Goal: Task Accomplishment & Management: Manage account settings

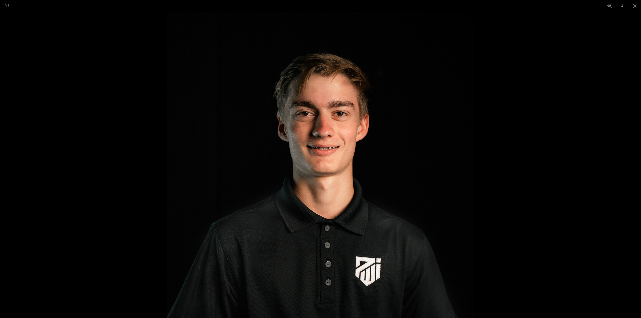
scroll to position [38, 0]
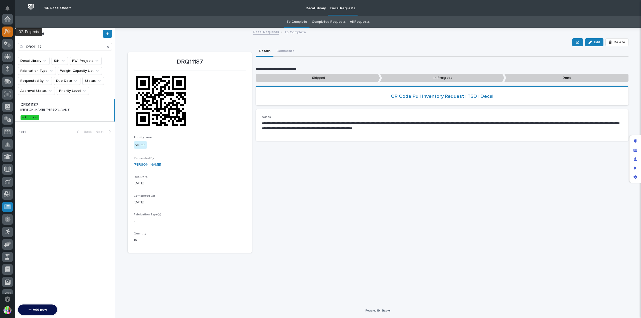
click at [9, 33] on icon at bounding box center [7, 32] width 7 height 6
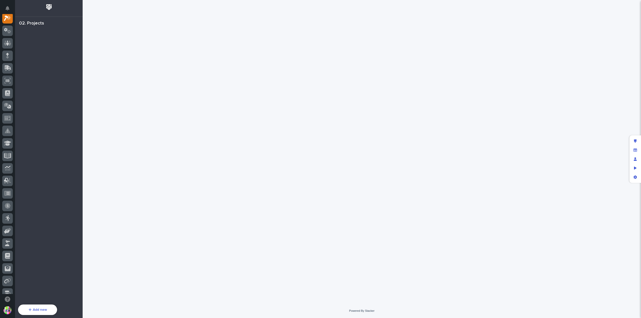
scroll to position [13, 0]
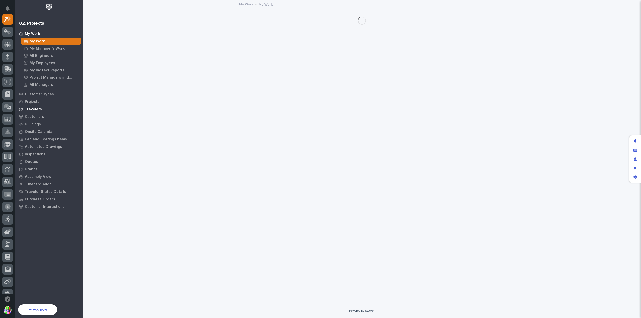
click at [37, 108] on p "Travelers" at bounding box center [33, 109] width 17 height 5
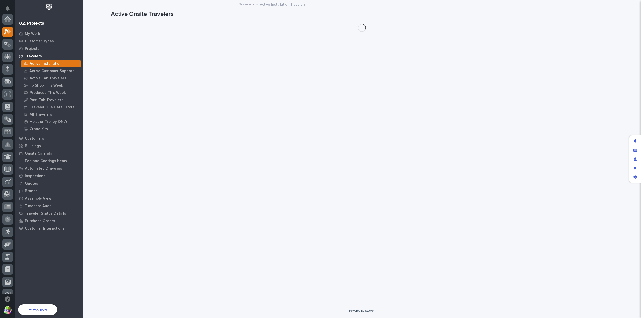
scroll to position [13, 0]
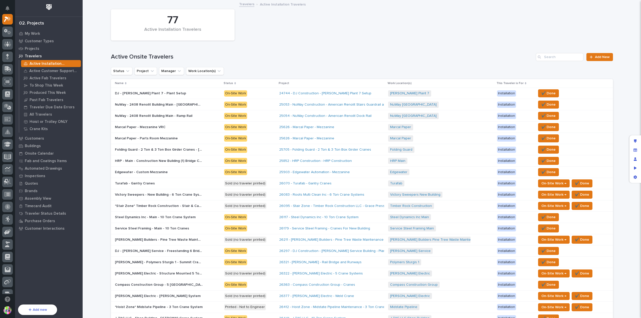
click at [137, 92] on p "DJ - [PERSON_NAME] Plant 7 - Plant Setup" at bounding box center [151, 92] width 72 height 5
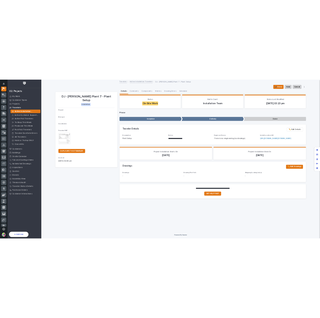
scroll to position [13, 0]
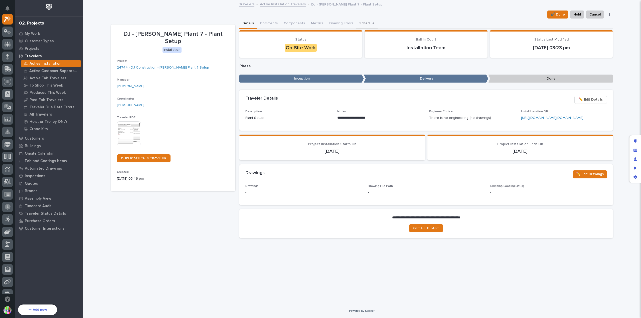
click at [359, 22] on button "Schedule" at bounding box center [366, 24] width 21 height 11
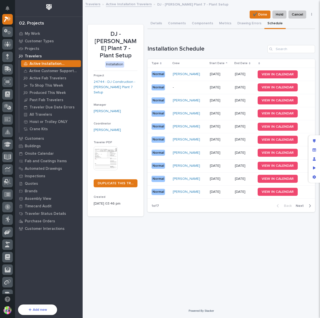
click at [121, 237] on div "**********" at bounding box center [201, 146] width 232 height 291
click at [96, 4] on link "Travelers" at bounding box center [92, 4] width 15 height 6
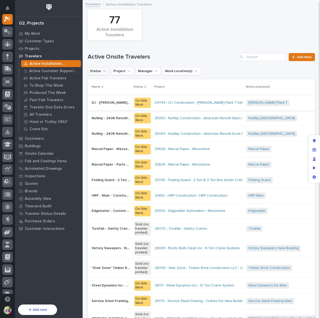
click at [97, 70] on button "Status" at bounding box center [99, 71] width 22 height 8
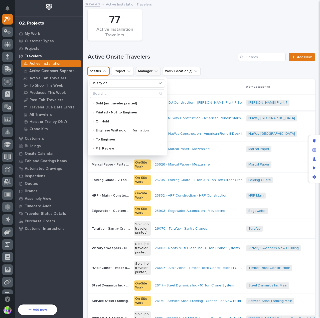
click at [143, 71] on button "Manager" at bounding box center [148, 71] width 25 height 8
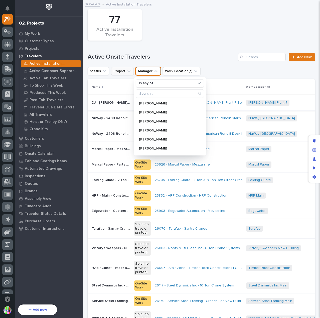
click at [124, 73] on button "Project" at bounding box center [122, 71] width 23 height 8
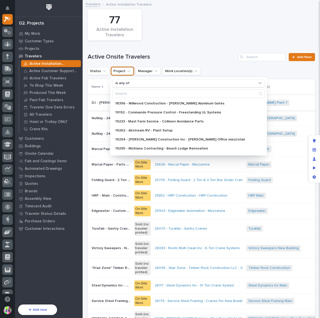
click at [138, 48] on div "Active Onsite Travelers Add New" at bounding box center [201, 55] width 227 height 24
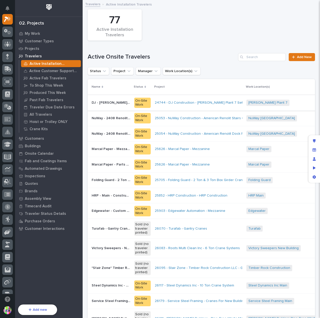
scroll to position [0, 93]
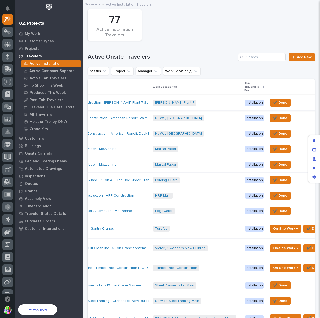
click at [244, 86] on p "This Traveler is For" at bounding box center [252, 87] width 17 height 13
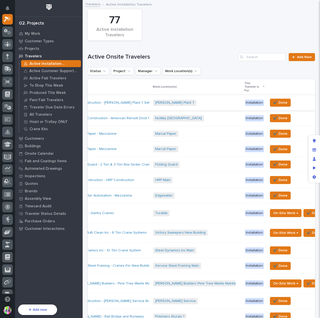
click at [244, 86] on p "This Traveler is For" at bounding box center [252, 87] width 17 height 13
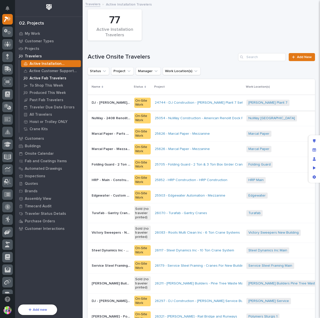
click at [42, 80] on p "Active Fab Travelers" at bounding box center [48, 78] width 37 height 5
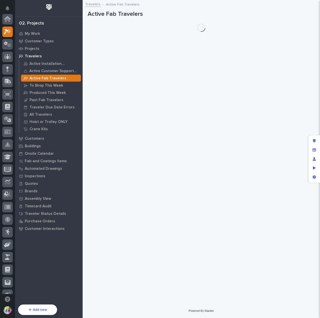
scroll to position [13, 0]
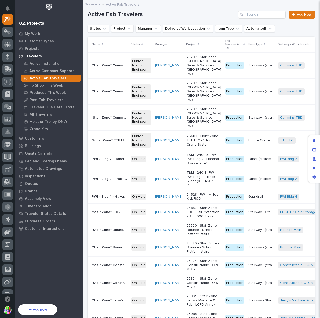
click at [102, 61] on td "*Stair Zone* Cummins - TBD - Stair 'A' *Stair Zone* [GEOGRAPHIC_DATA] - TBD - S…" at bounding box center [109, 65] width 42 height 26
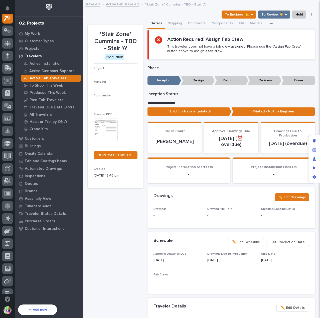
scroll to position [13, 0]
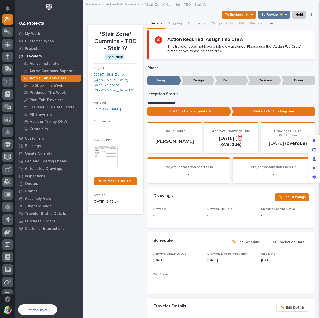
click at [270, 24] on icon "button" at bounding box center [271, 24] width 3 height 4
click at [255, 45] on span "Schedule" at bounding box center [251, 45] width 15 height 5
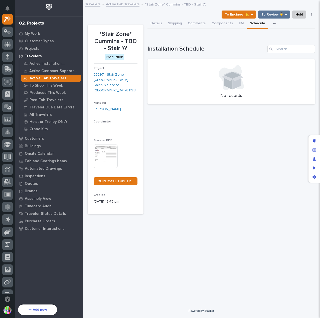
click at [49, 78] on p "Active Fab Travelers" at bounding box center [48, 78] width 37 height 5
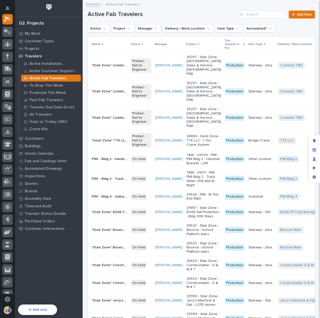
click at [142, 45] on icon at bounding box center [143, 44] width 2 height 3
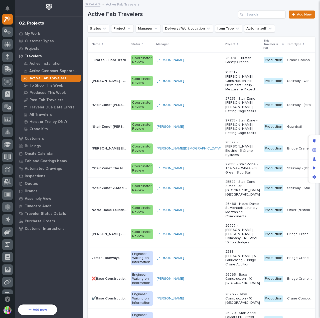
click at [108, 62] on p "Turafab - Floor Track" at bounding box center [109, 59] width 35 height 5
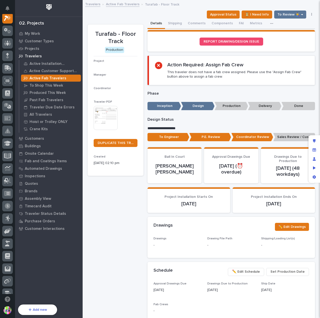
scroll to position [13, 0]
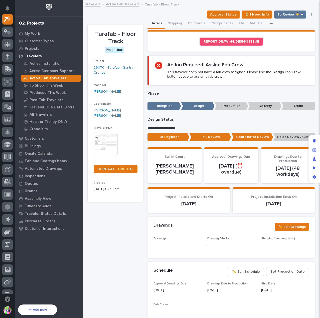
click at [268, 26] on button "button" at bounding box center [272, 24] width 11 height 10
click at [260, 44] on button "Schedule" at bounding box center [258, 45] width 33 height 9
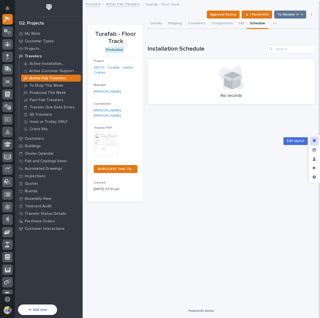
click at [317, 141] on div "Edit layout" at bounding box center [314, 141] width 9 height 9
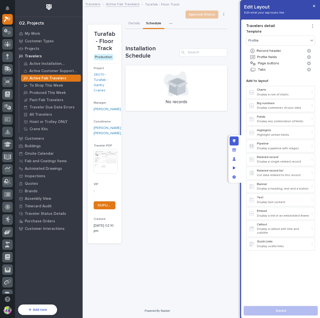
click at [181, 116] on div "Sorry, there was an error saving your record. Please try again. Please fill out…" at bounding box center [177, 131] width 102 height 225
click at [191, 86] on div at bounding box center [177, 83] width 90 height 25
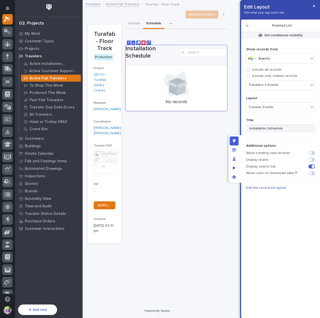
drag, startPoint x: 273, startPoint y: 186, endPoint x: 274, endPoint y: 183, distance: 2.9
click at [273, 186] on span "Edit the record list layout" at bounding box center [266, 188] width 40 height 4
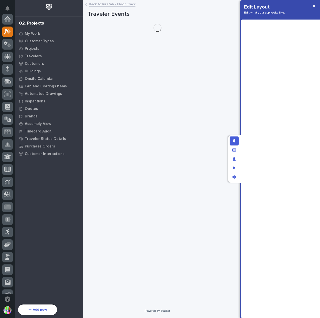
scroll to position [13, 0]
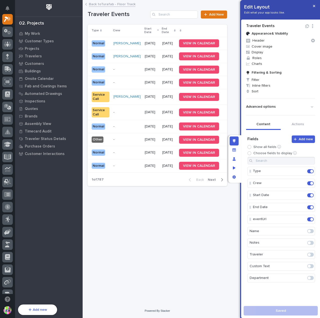
click at [131, 5] on link "Back to Turafab - Floor Track" at bounding box center [112, 4] width 47 height 6
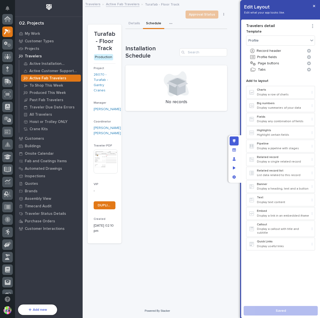
scroll to position [14, 0]
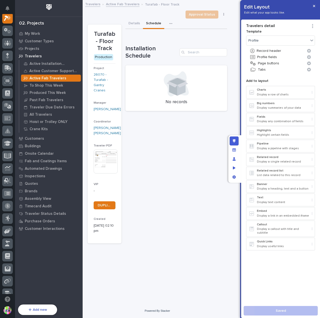
click at [167, 23] on button "button" at bounding box center [171, 24] width 11 height 10
click at [132, 22] on button "Details" at bounding box center [135, 24] width 18 height 11
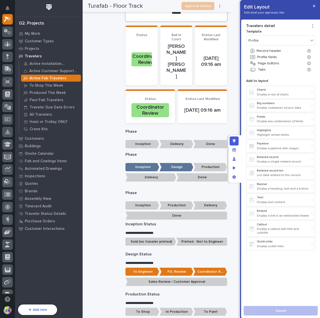
scroll to position [351, 0]
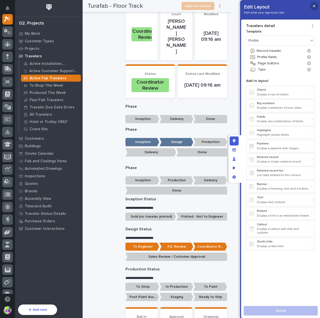
click at [315, 7] on button "button" at bounding box center [314, 6] width 8 height 8
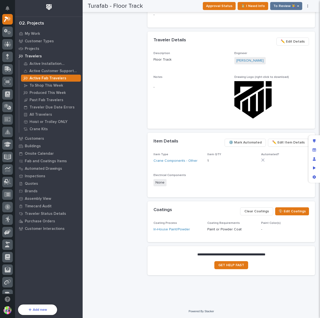
scroll to position [196, 0]
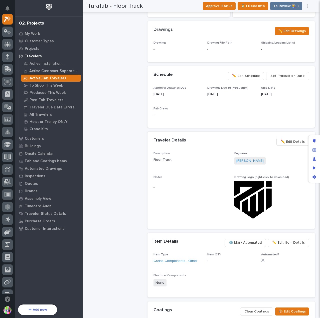
click at [241, 76] on span "✏️ Edit Schedule" at bounding box center [246, 76] width 28 height 6
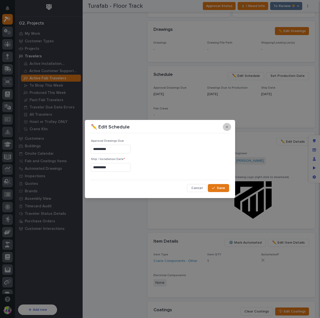
click at [230, 127] on button "button" at bounding box center [227, 127] width 8 height 8
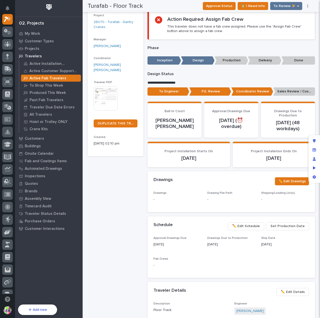
scroll to position [0, 0]
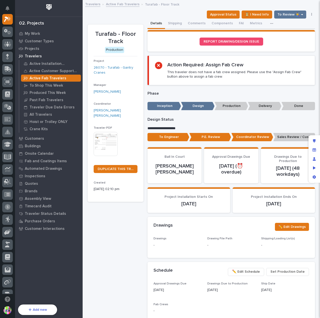
click at [308, 14] on button "button" at bounding box center [311, 15] width 7 height 4
click at [312, 8] on div "Loading... Saving… Loading... Saving… Turafab - Floor Track Approval Status ⏳ I…" at bounding box center [201, 294] width 232 height 587
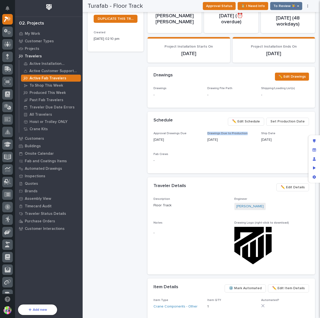
drag, startPoint x: 245, startPoint y: 134, endPoint x: 204, endPoint y: 133, distance: 41.1
click at [204, 133] on div "Approval Drawings Due [DATE] Drawings Due to Production [DATE] Ship Date [DATE]…" at bounding box center [232, 150] width 156 height 36
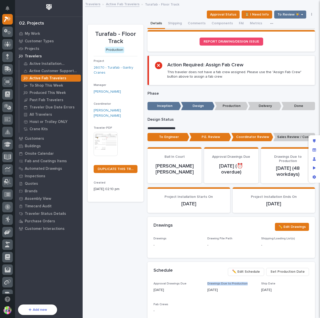
click at [267, 22] on button "button" at bounding box center [272, 24] width 11 height 10
